Goal: Complete application form

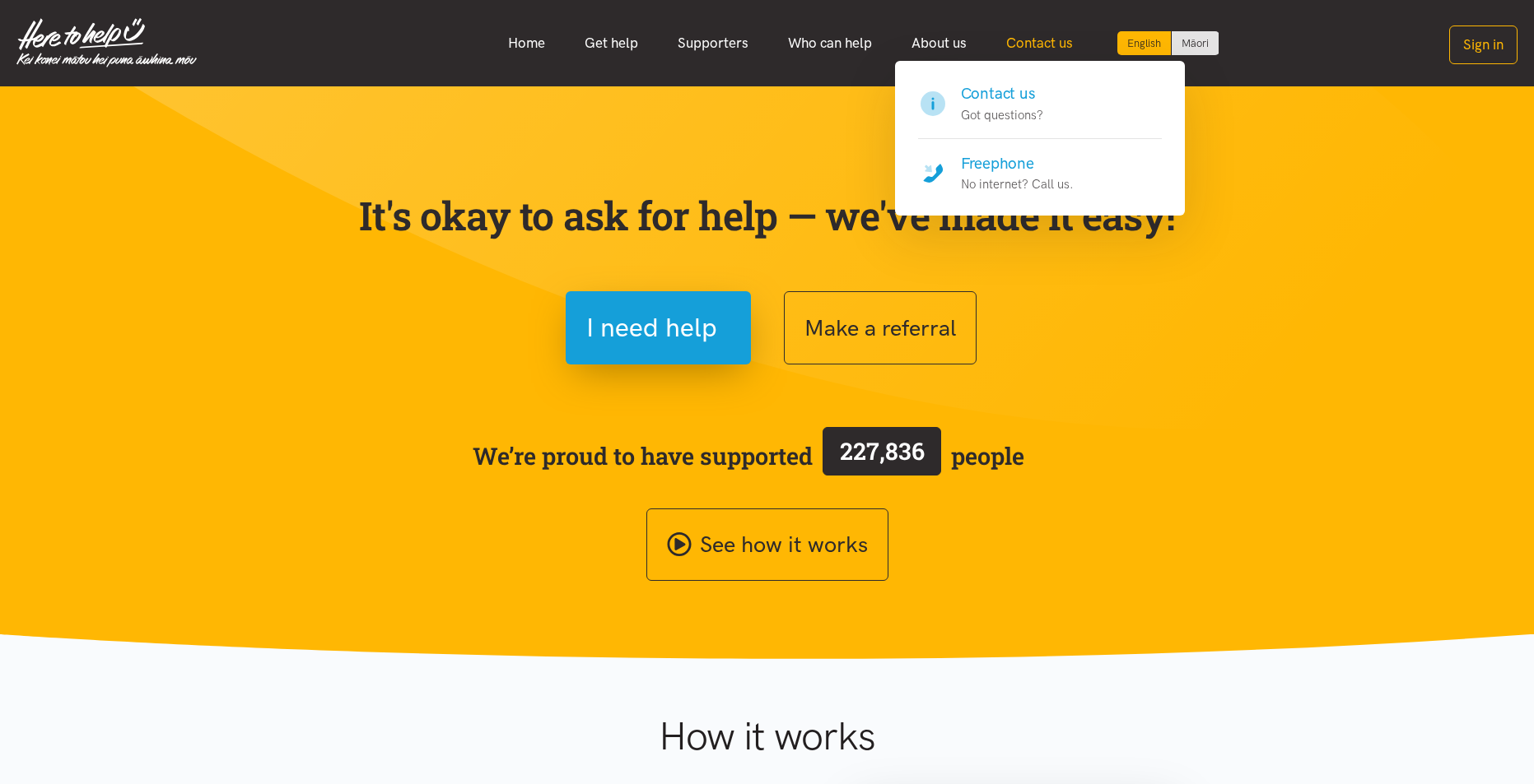
click at [1038, 48] on link "Contact us" at bounding box center [1039, 43] width 106 height 35
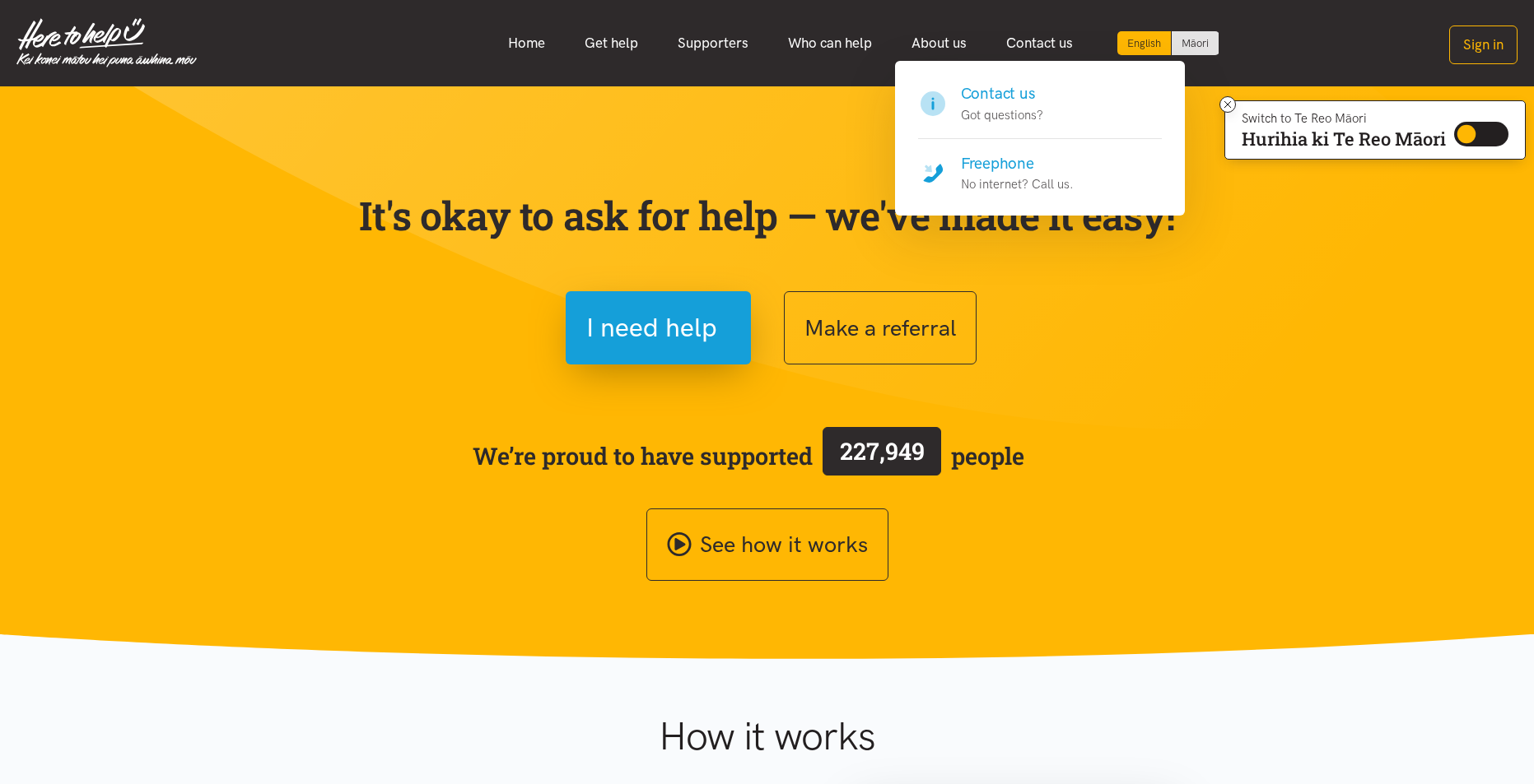
click at [1004, 97] on h4 "Contact us" at bounding box center [1002, 94] width 82 height 23
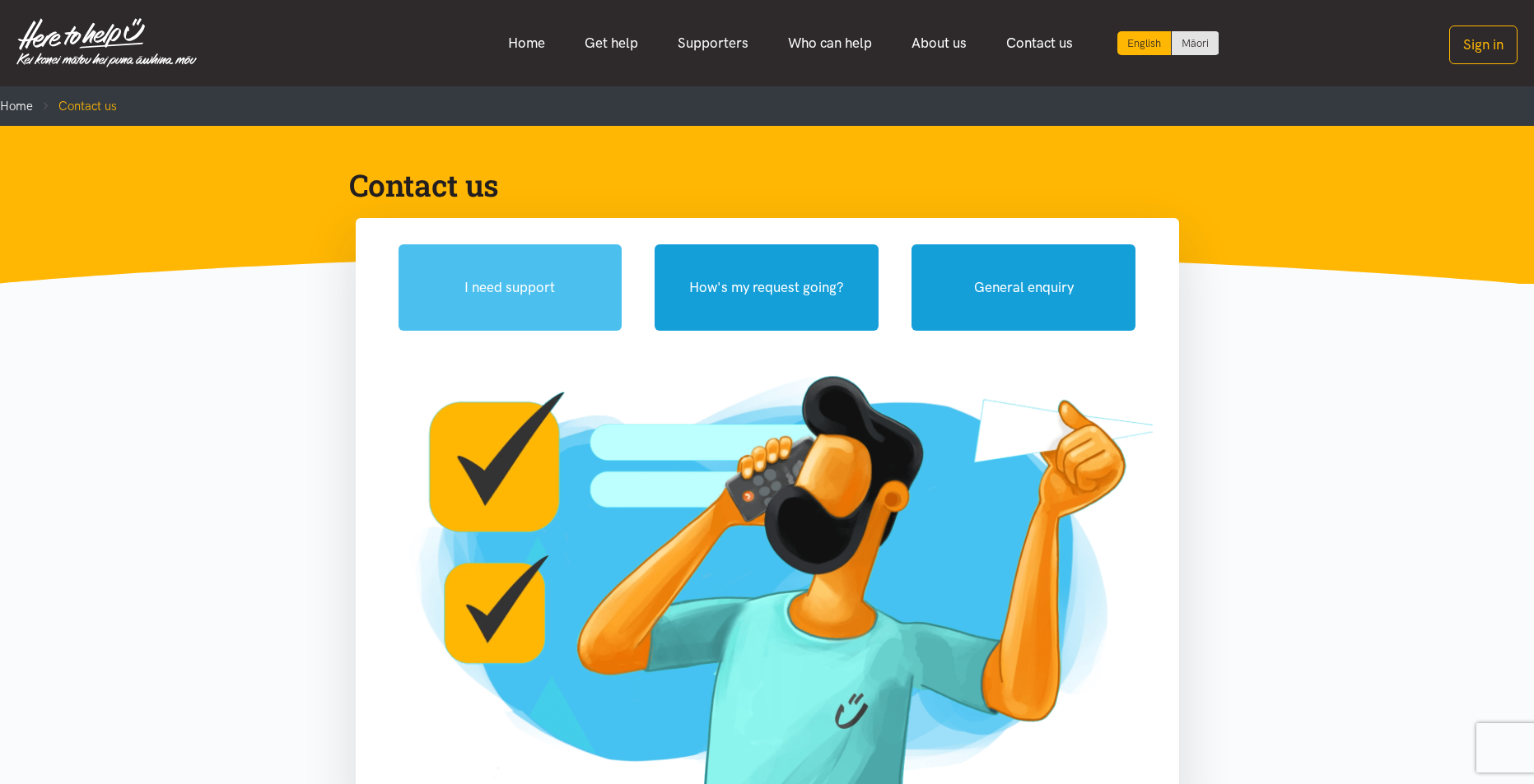
click at [559, 297] on button "I need support" at bounding box center [511, 287] width 224 height 86
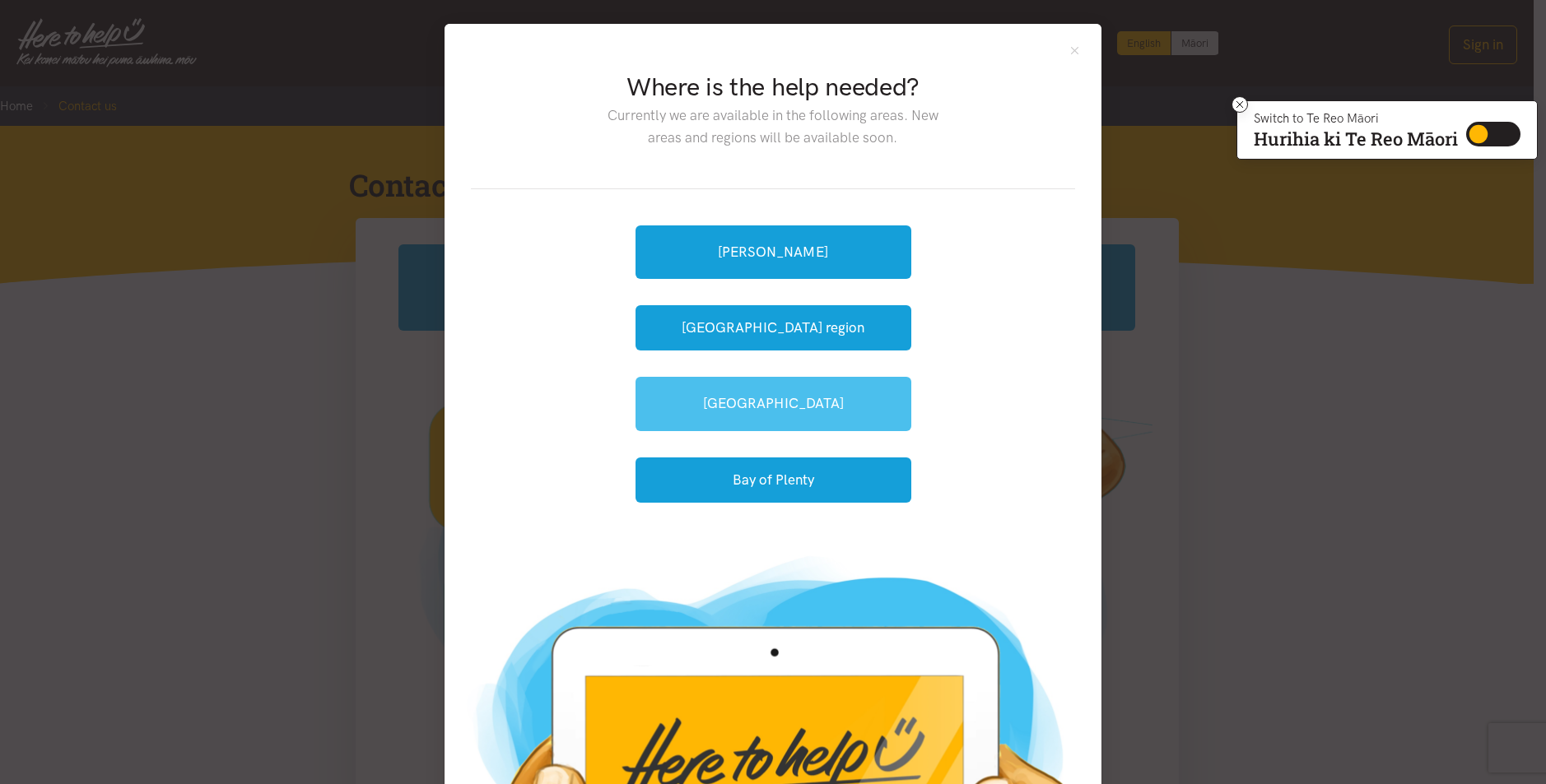
click at [780, 406] on link "[GEOGRAPHIC_DATA]" at bounding box center [773, 404] width 276 height 54
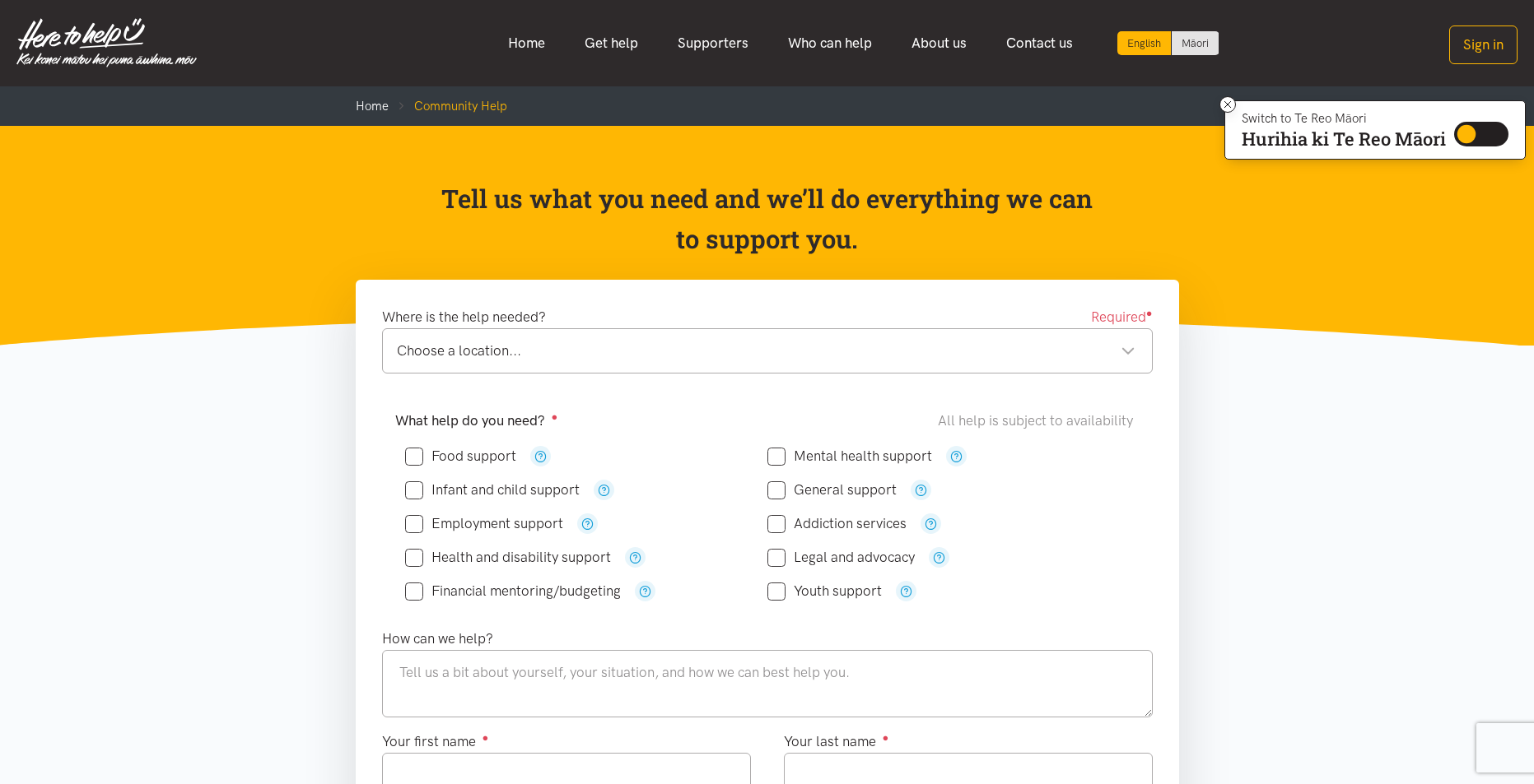
click at [412, 520] on input "Employment support" at bounding box center [484, 524] width 158 height 14
checkbox input "true"
click at [415, 587] on input "Financial mentoring/budgeting" at bounding box center [513, 591] width 216 height 14
checkbox input "true"
click at [779, 457] on input "Mental health support" at bounding box center [849, 456] width 165 height 14
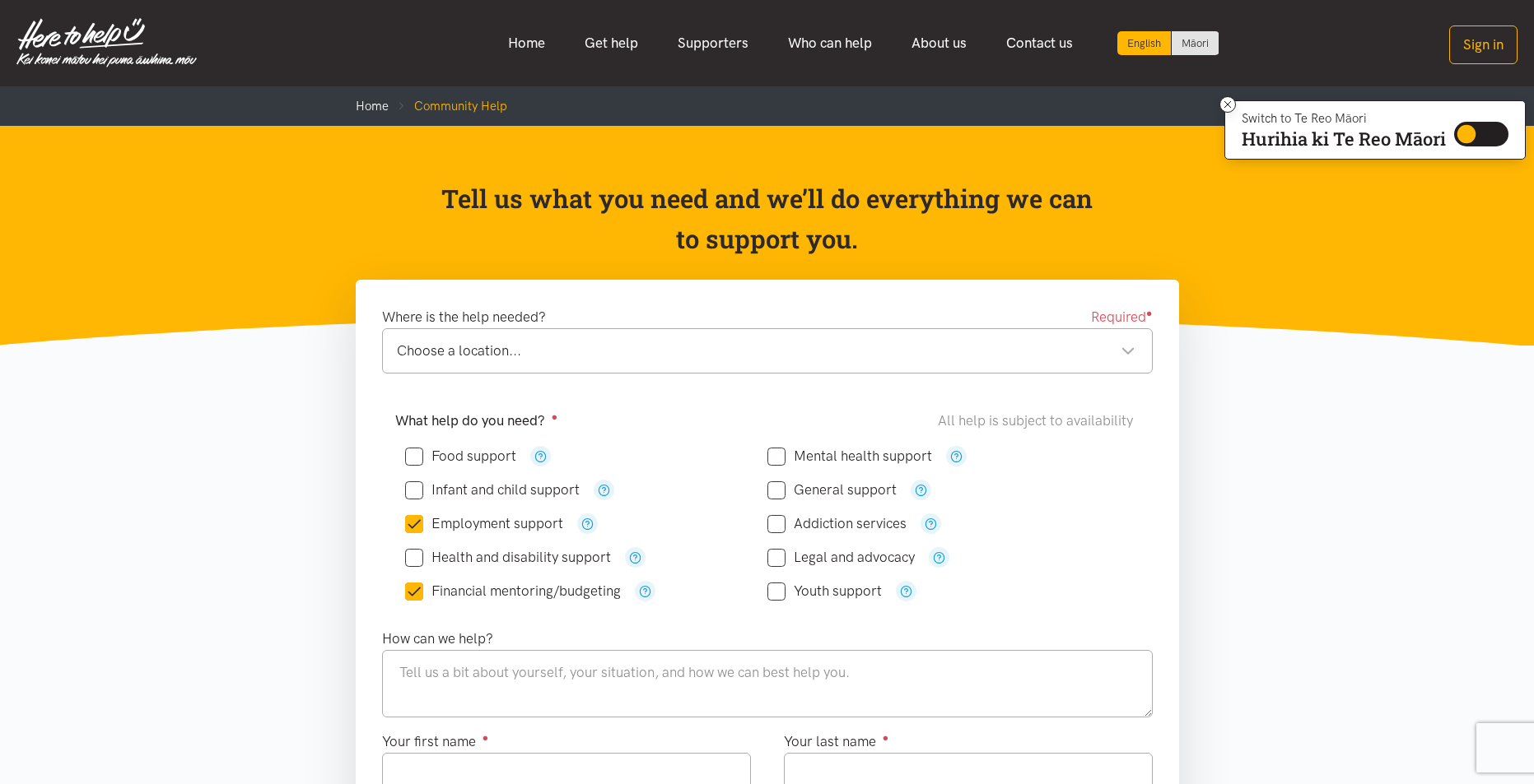
checkbox input "true"
drag, startPoint x: 781, startPoint y: 489, endPoint x: 780, endPoint y: 516, distance: 27.0
click at [783, 491] on input "General support" at bounding box center [831, 490] width 129 height 14
checkbox input "true"
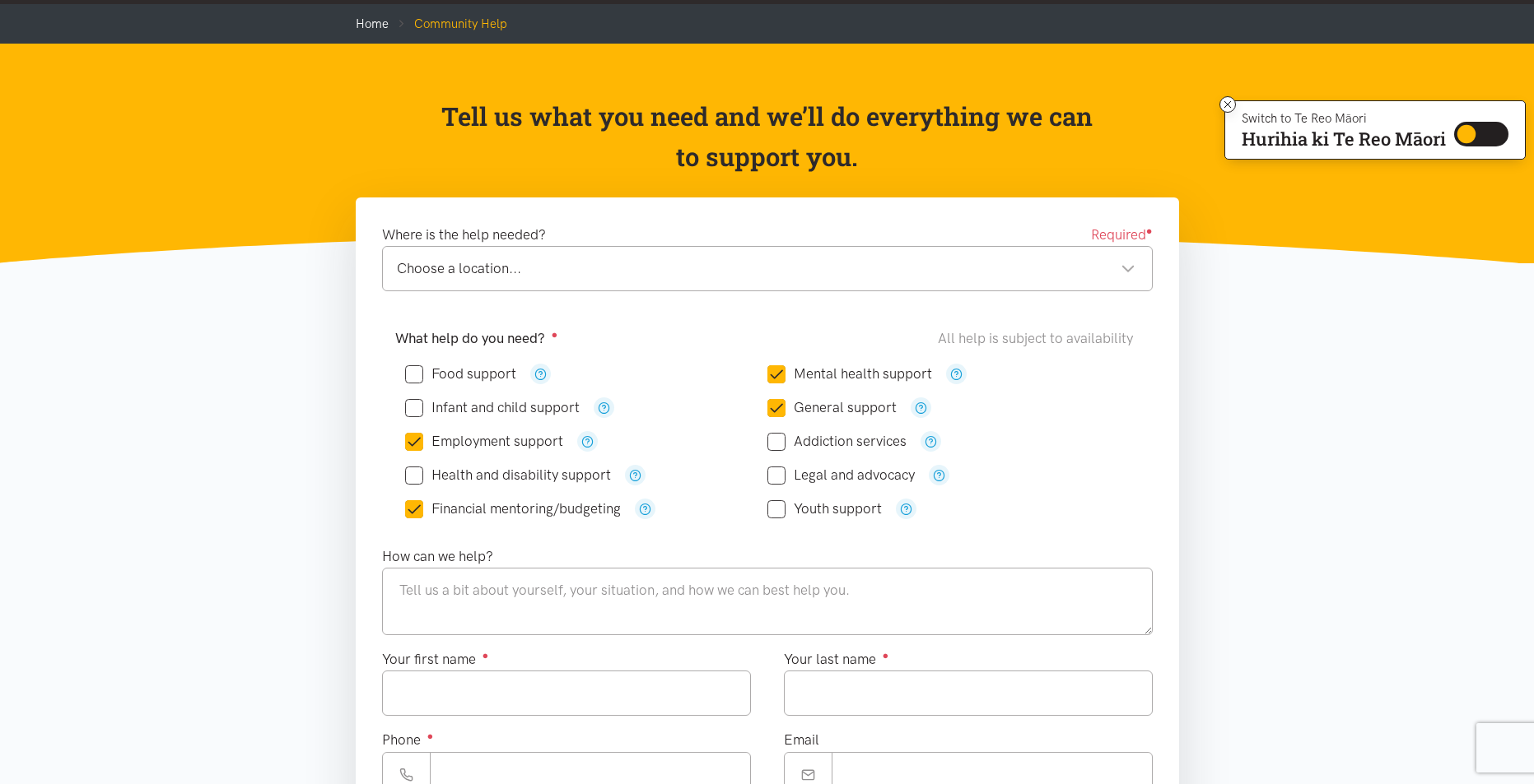
scroll to position [165, 0]
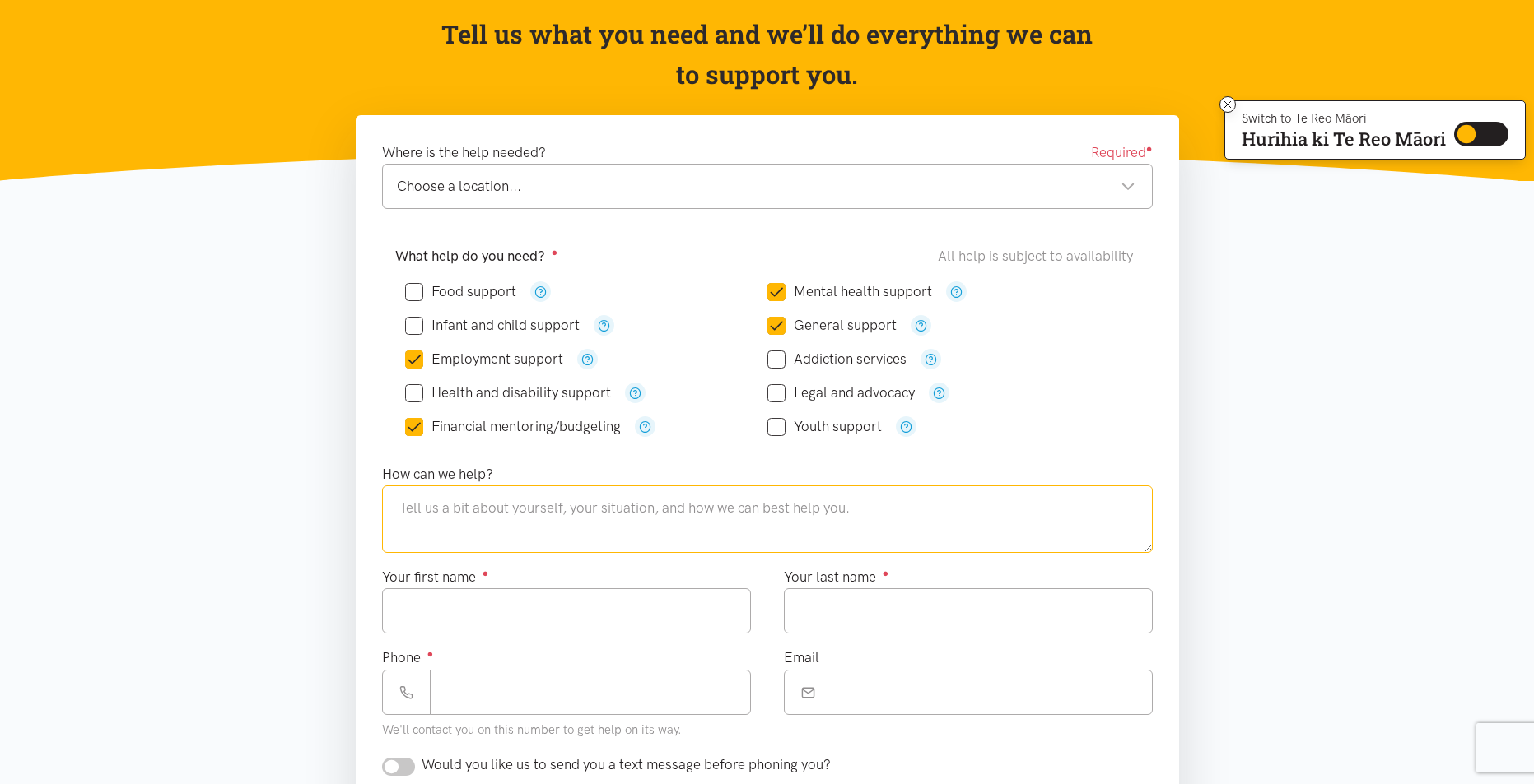
click at [491, 521] on textarea at bounding box center [767, 520] width 770 height 68
click at [468, 615] on input "Your first name ●" at bounding box center [567, 611] width 369 height 45
type input "*****"
click at [849, 624] on input "Your last name ●" at bounding box center [968, 611] width 369 height 45
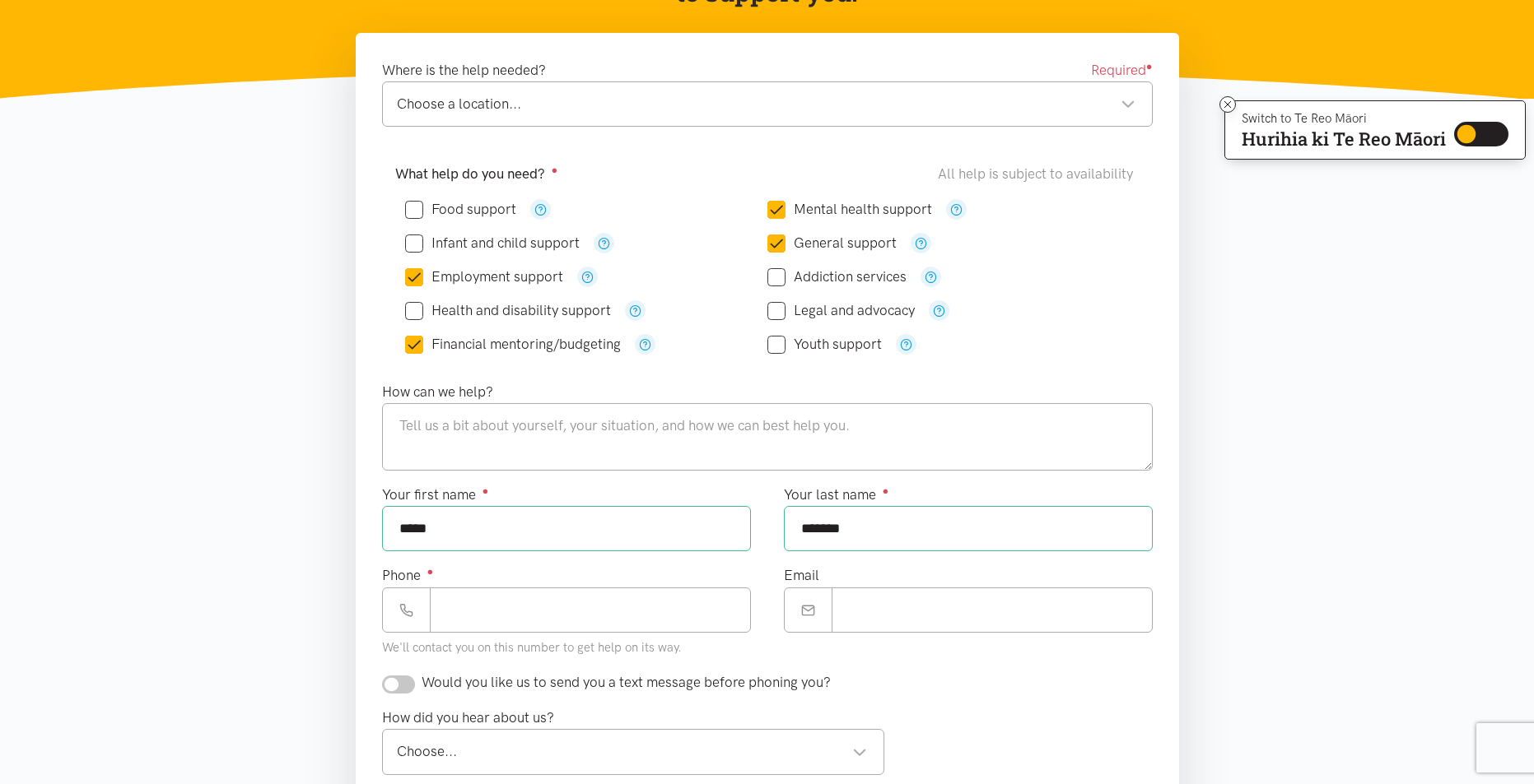
type input "*******"
click at [479, 623] on input "Phone ●" at bounding box center [591, 610] width 321 height 45
type input "**********"
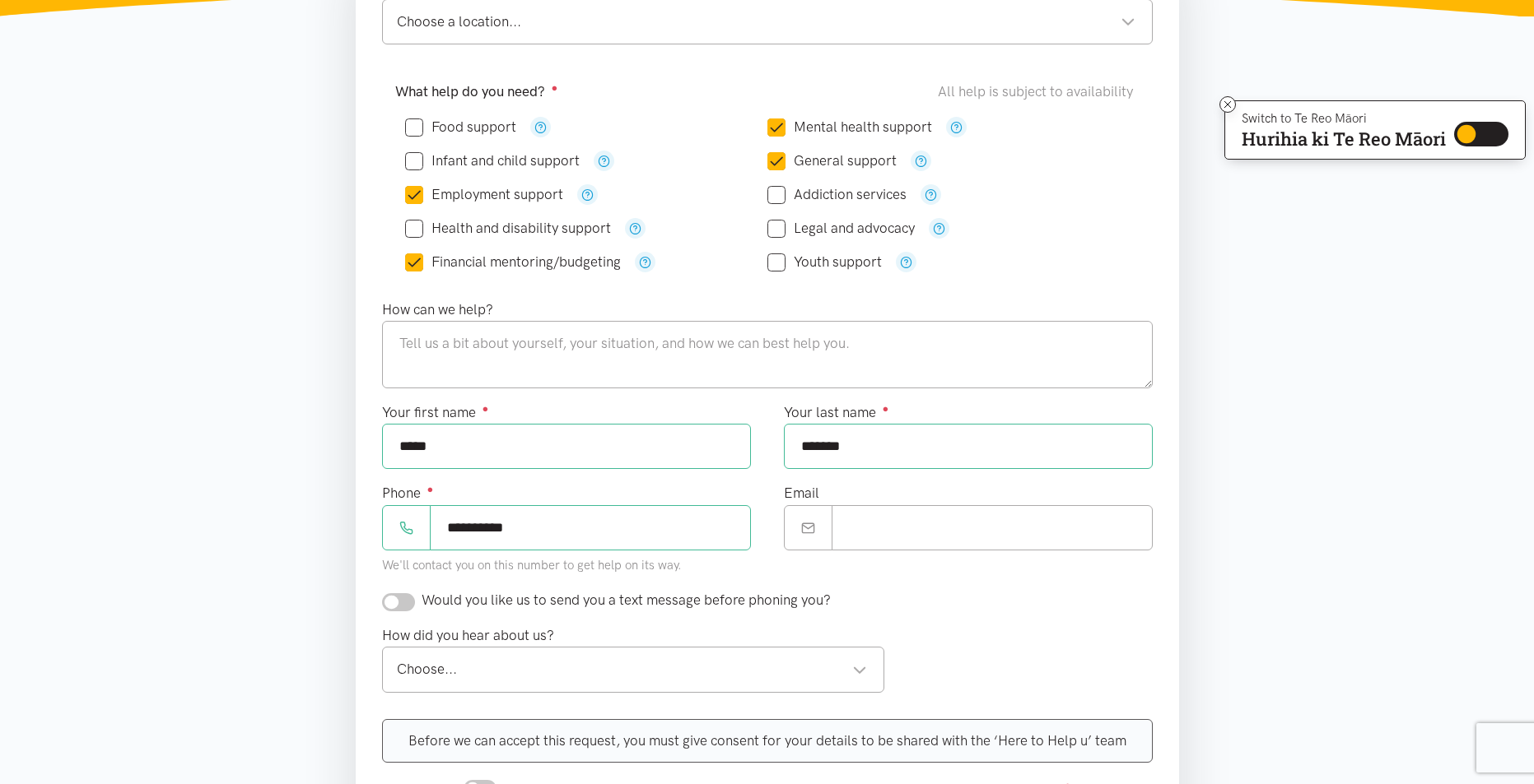
scroll to position [412, 0]
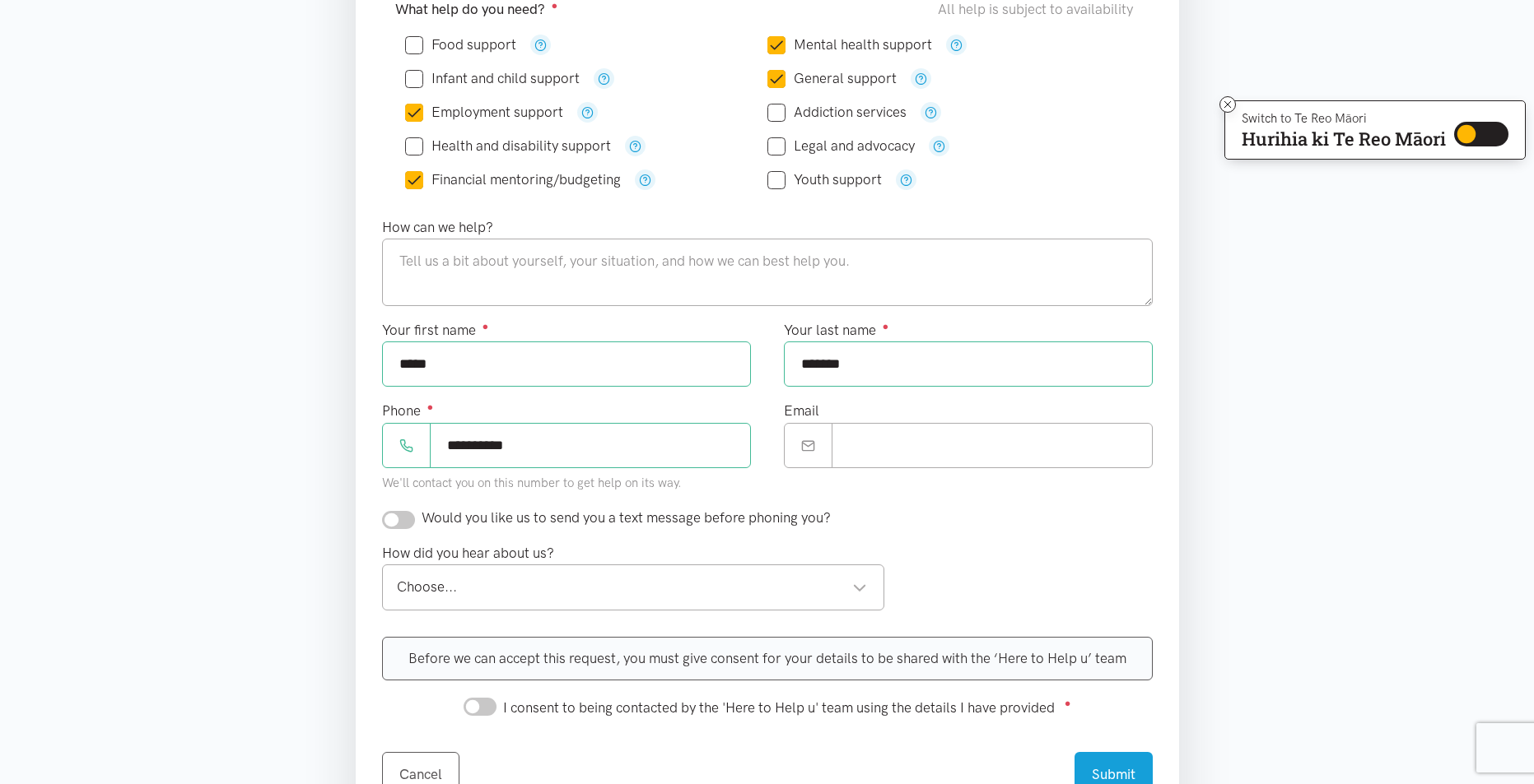
click at [451, 580] on div "Choose..." at bounding box center [633, 587] width 471 height 22
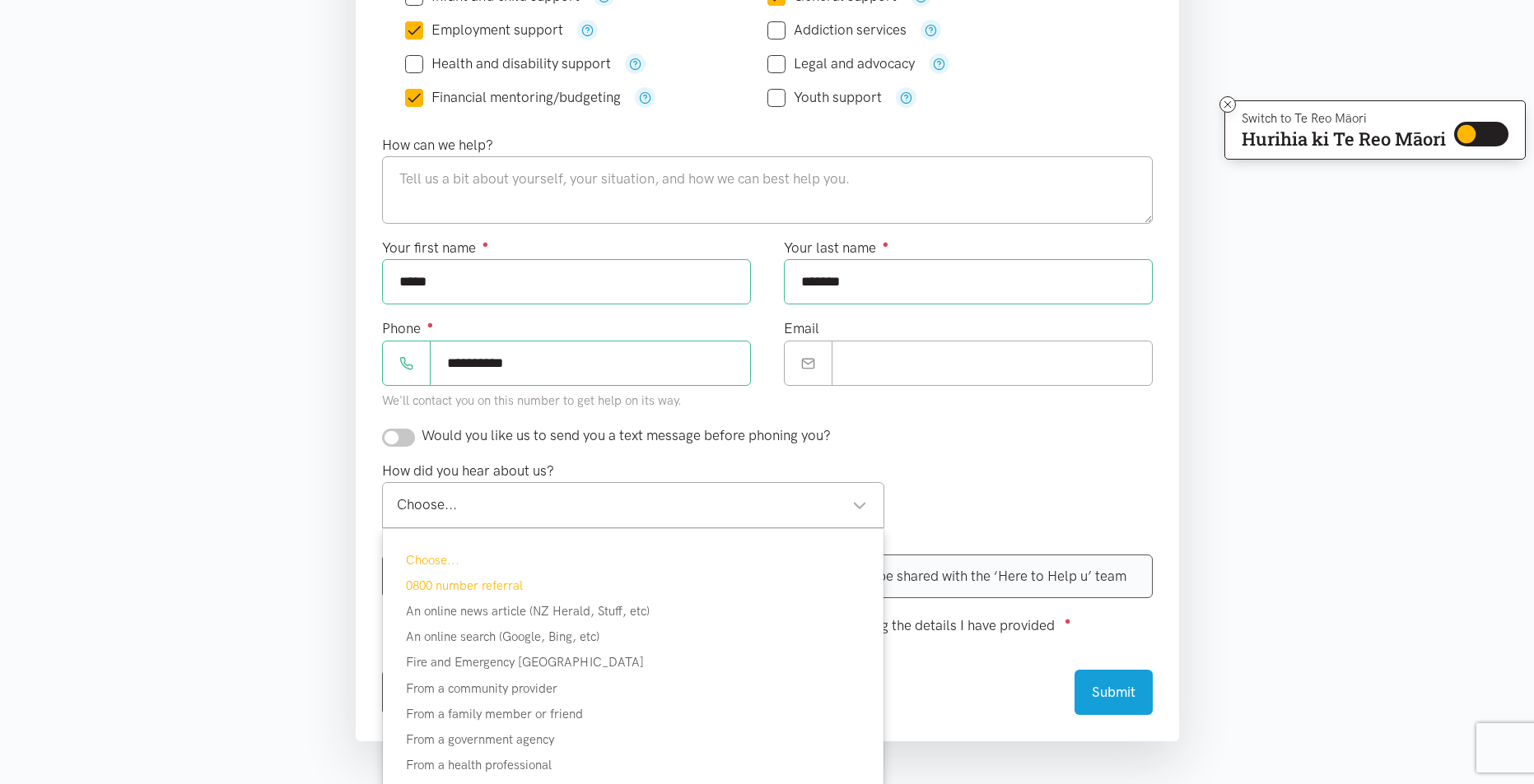
scroll to position [576, 0]
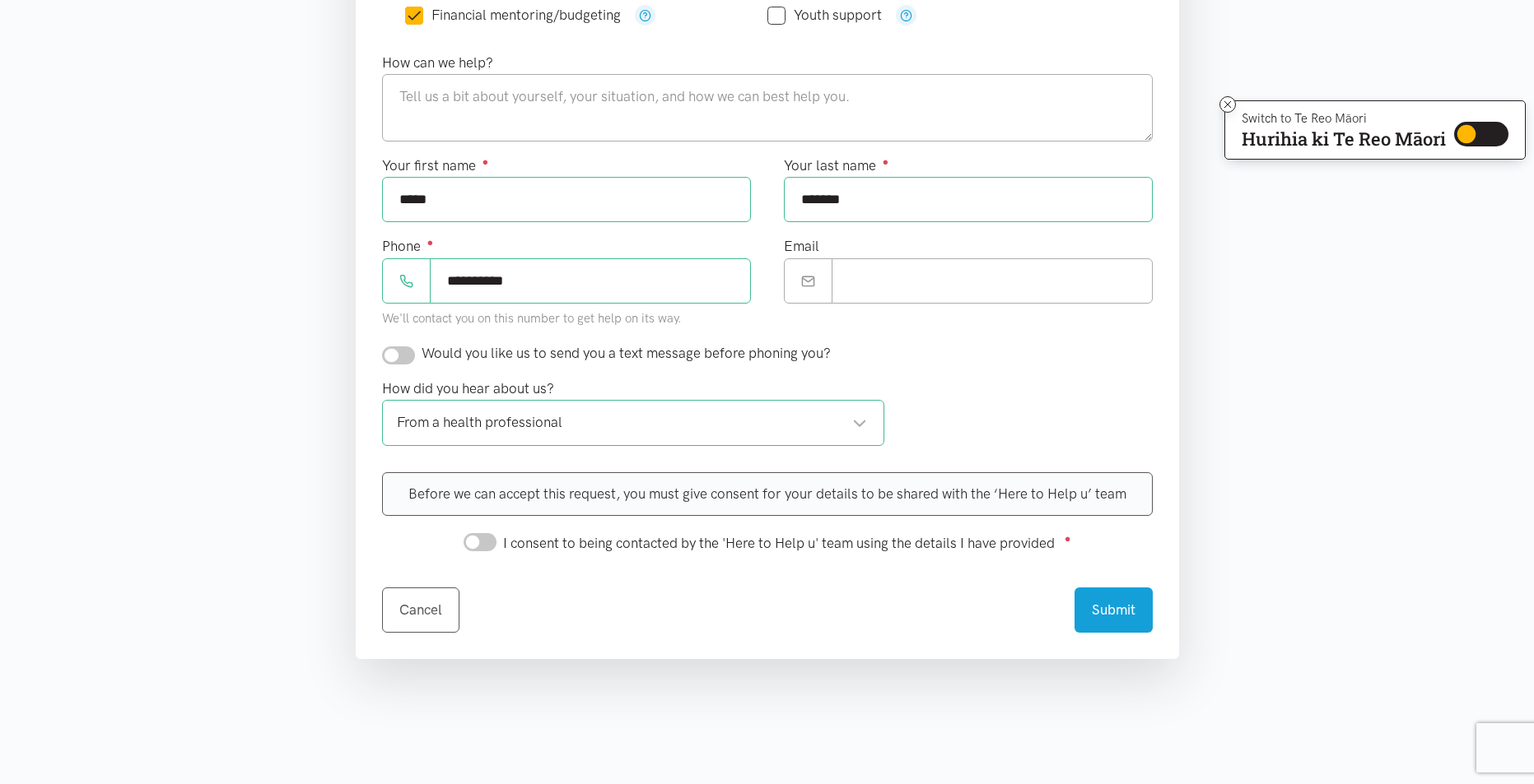
click at [481, 538] on input "I consent to being contacted by the 'Here to Help u' team using the details I h…" at bounding box center [480, 543] width 33 height 18
checkbox input "true"
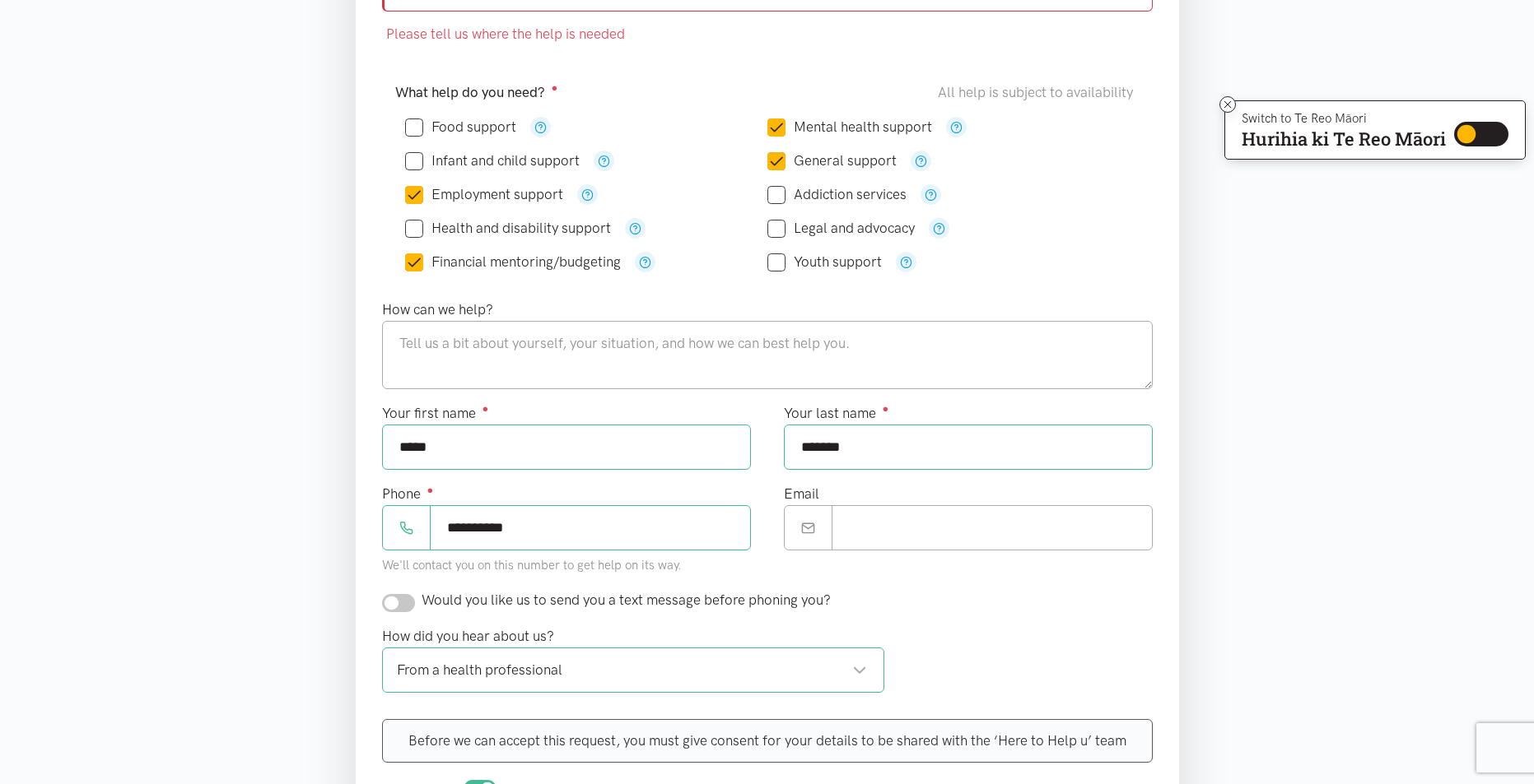
scroll to position [198, 0]
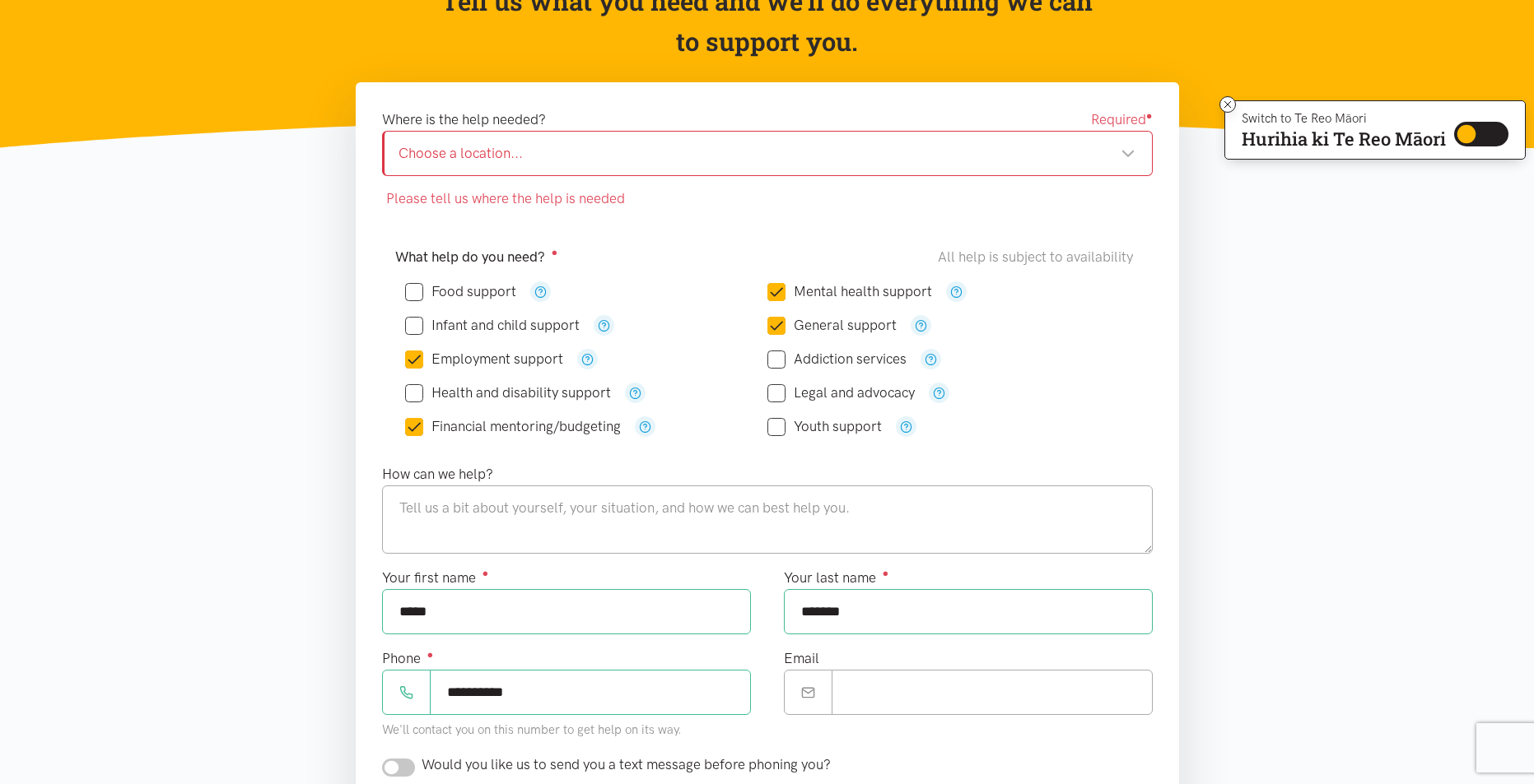
click at [568, 153] on div "Choose a location..." at bounding box center [767, 153] width 737 height 22
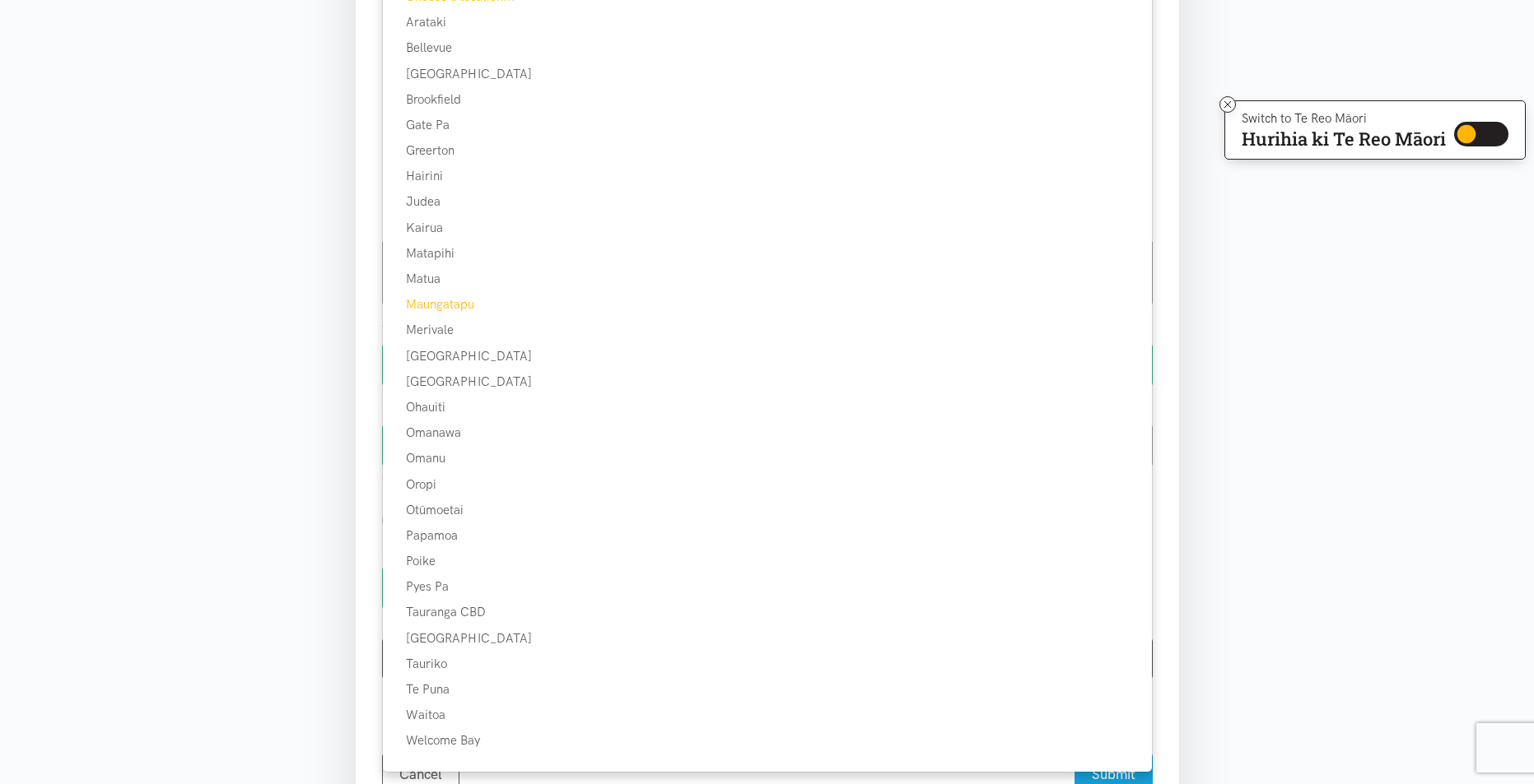
scroll to position [527, 0]
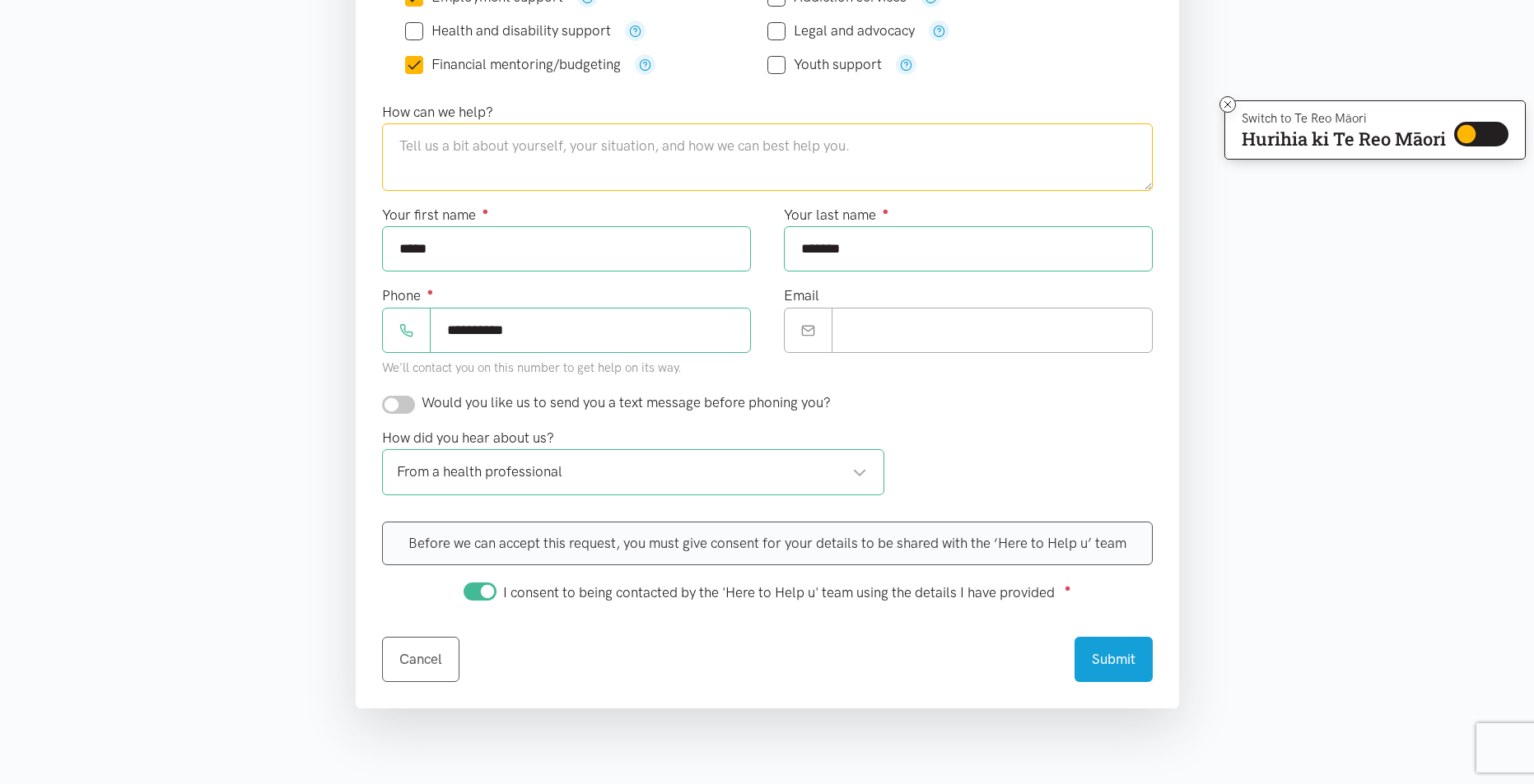
click at [578, 174] on textarea at bounding box center [767, 157] width 770 height 68
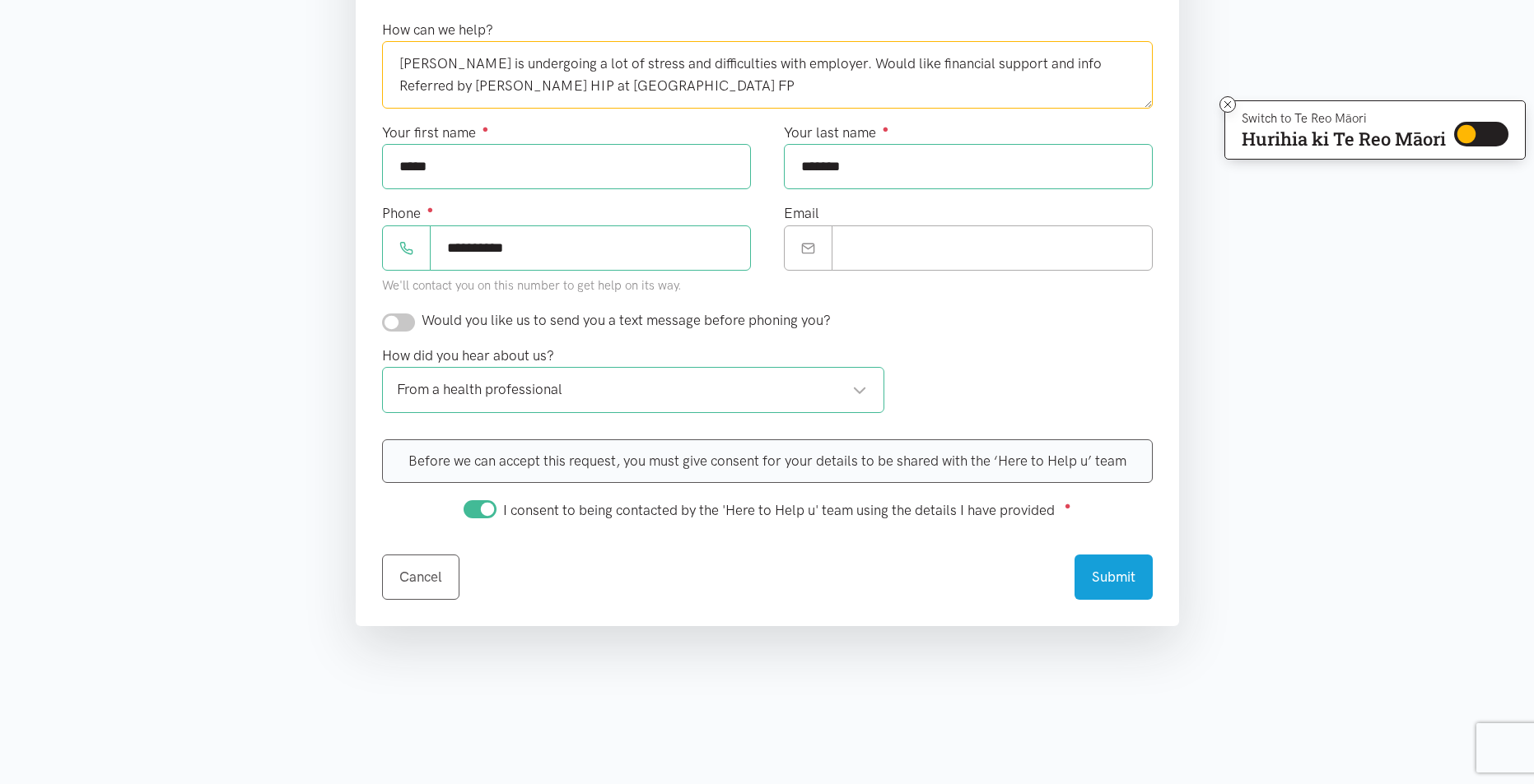
scroll to position [691, 0]
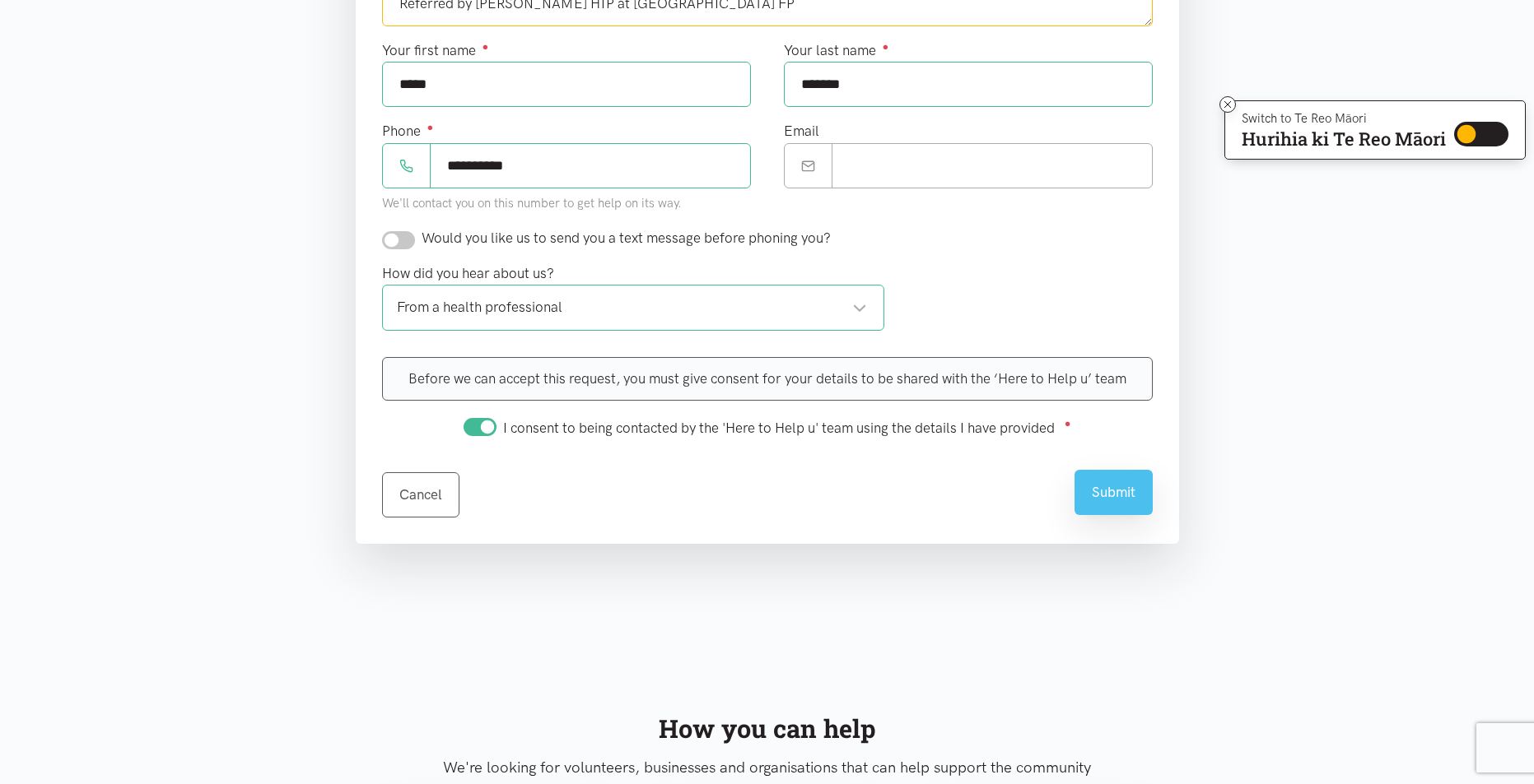
type textarea "Simon is undergoing a lot of stress and difficulties with employer. Would like …"
click at [1112, 499] on button "Submit" at bounding box center [1113, 492] width 78 height 45
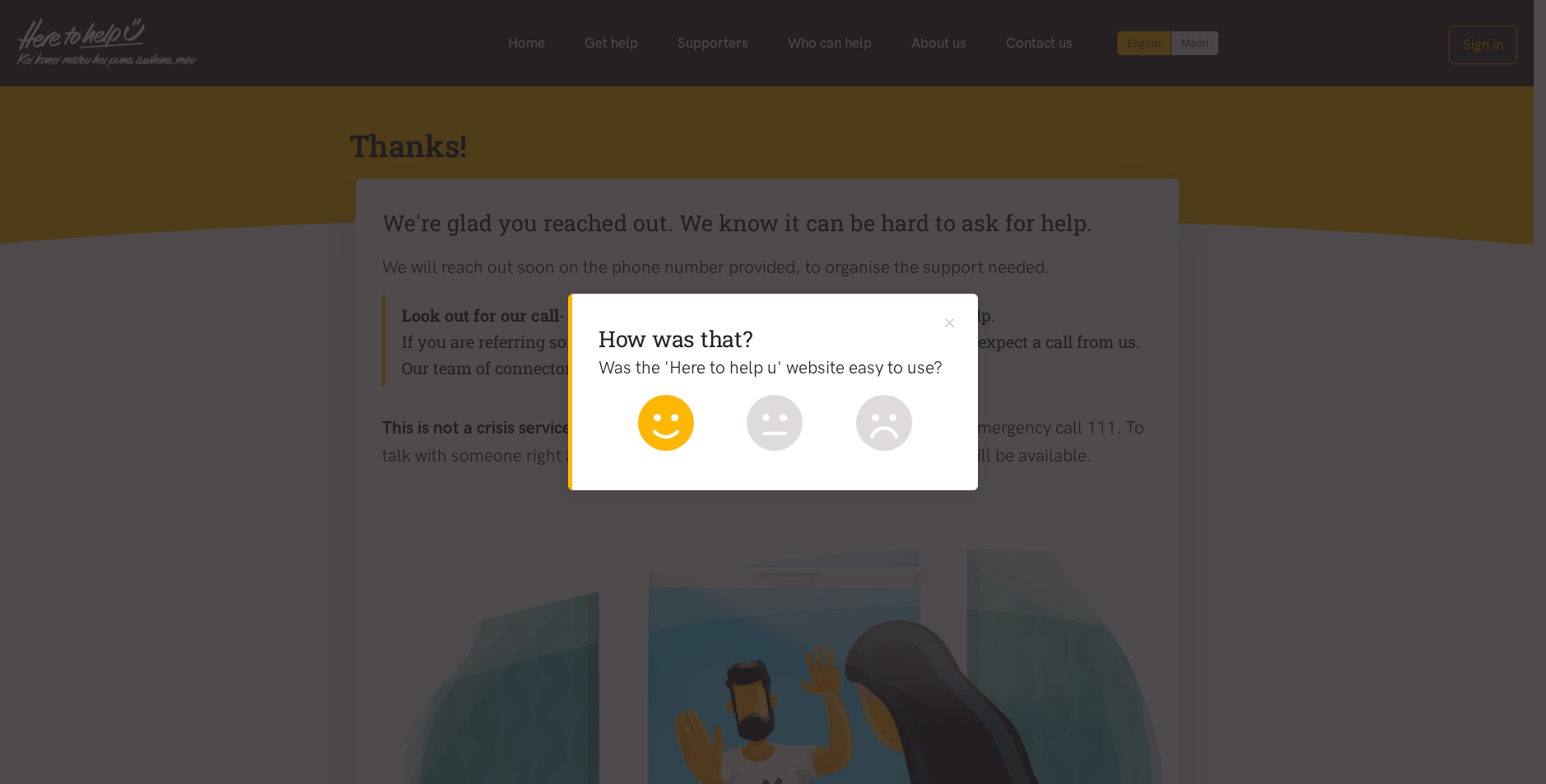
click at [664, 427] on icon at bounding box center [666, 423] width 56 height 56
